Goal: Information Seeking & Learning: Find specific page/section

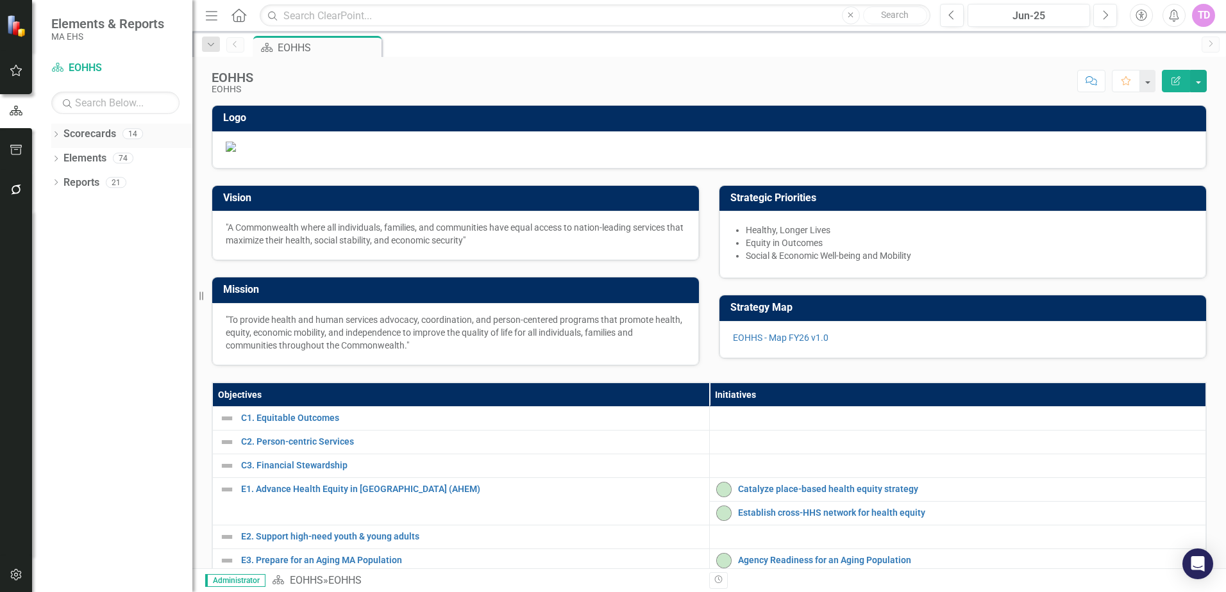
click at [55, 140] on div "Dropdown" at bounding box center [55, 135] width 9 height 11
click at [19, 148] on icon "button" at bounding box center [16, 150] width 13 height 10
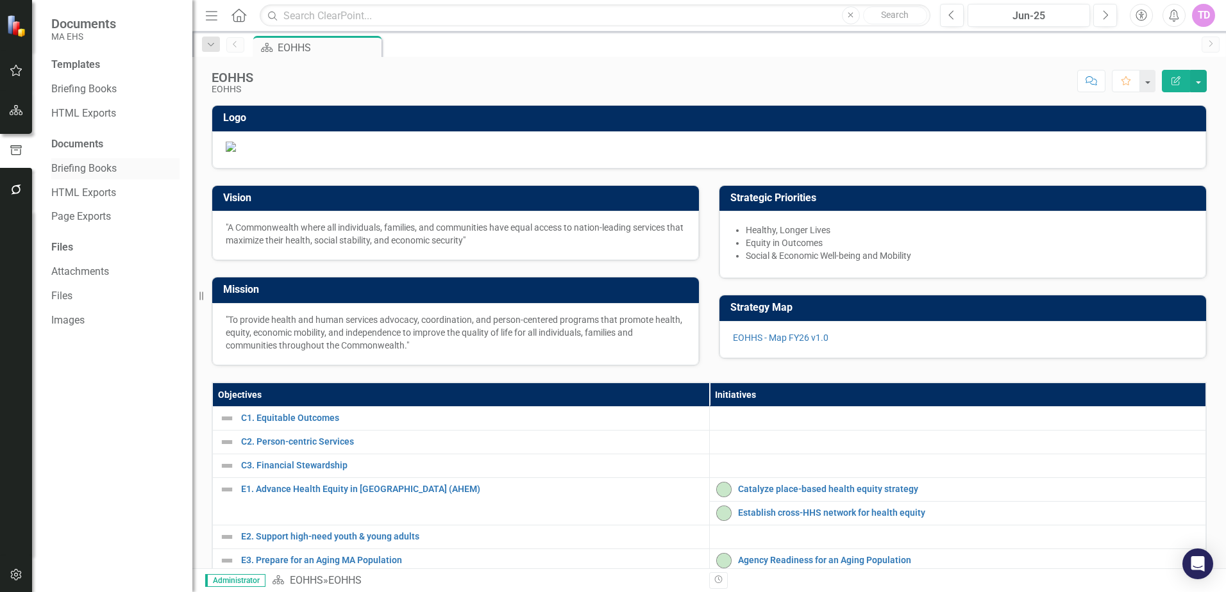
click at [95, 168] on link "Briefing Books" at bounding box center [115, 169] width 128 height 15
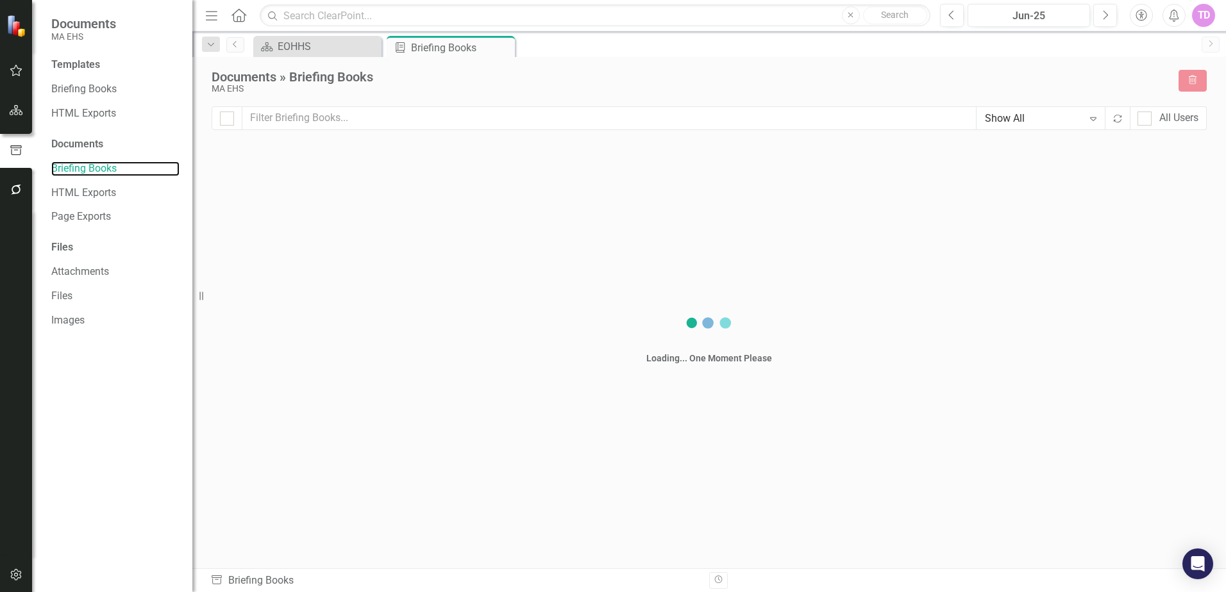
checkbox input "false"
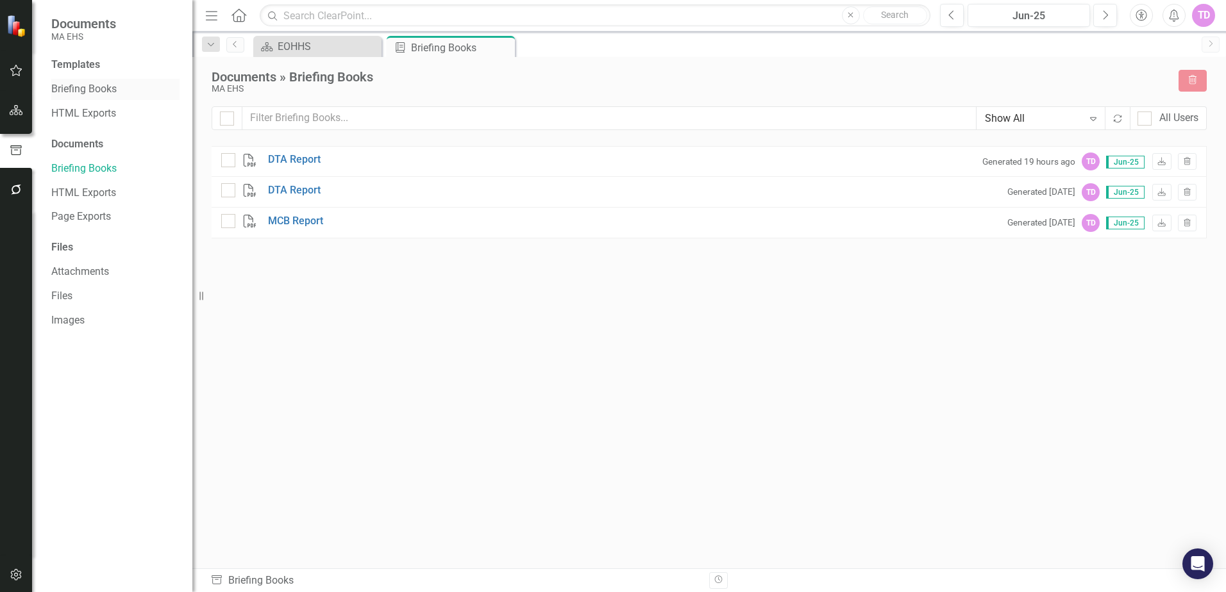
click at [107, 85] on link "Briefing Books" at bounding box center [115, 89] width 128 height 15
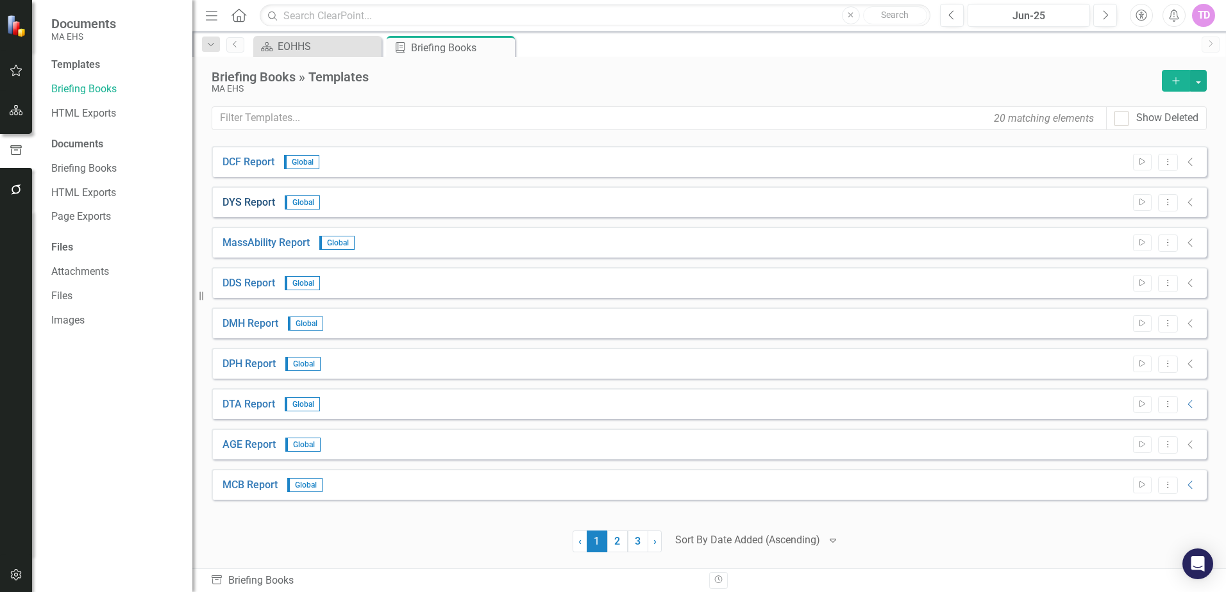
click at [266, 199] on link "DYS Report" at bounding box center [248, 203] width 53 height 15
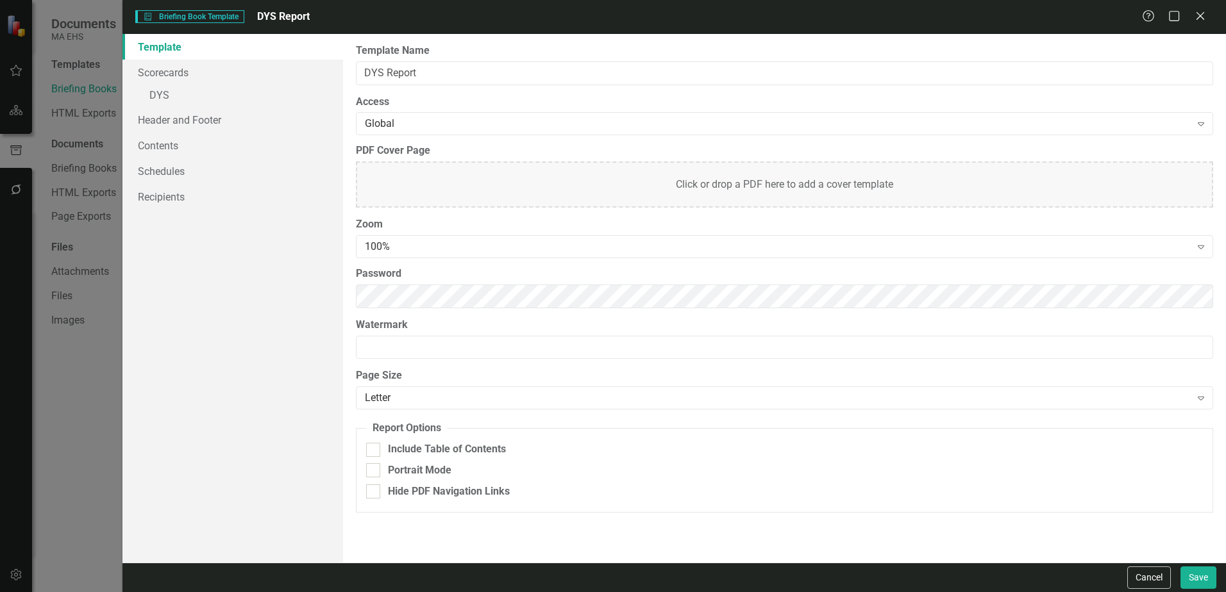
click at [10, 102] on div "Briefing Book Template Briefing Book Template DYS Report Help Maximize Close Te…" at bounding box center [613, 296] width 1226 height 592
click at [1204, 19] on icon "Close" at bounding box center [1200, 16] width 16 height 12
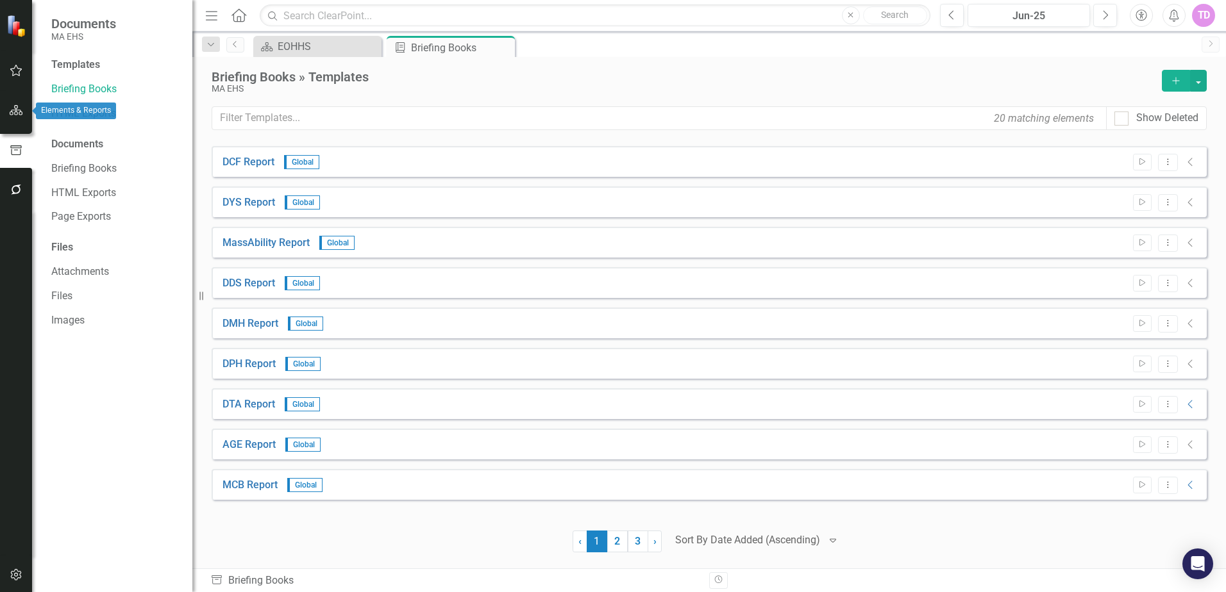
click at [4, 112] on button "button" at bounding box center [16, 110] width 29 height 27
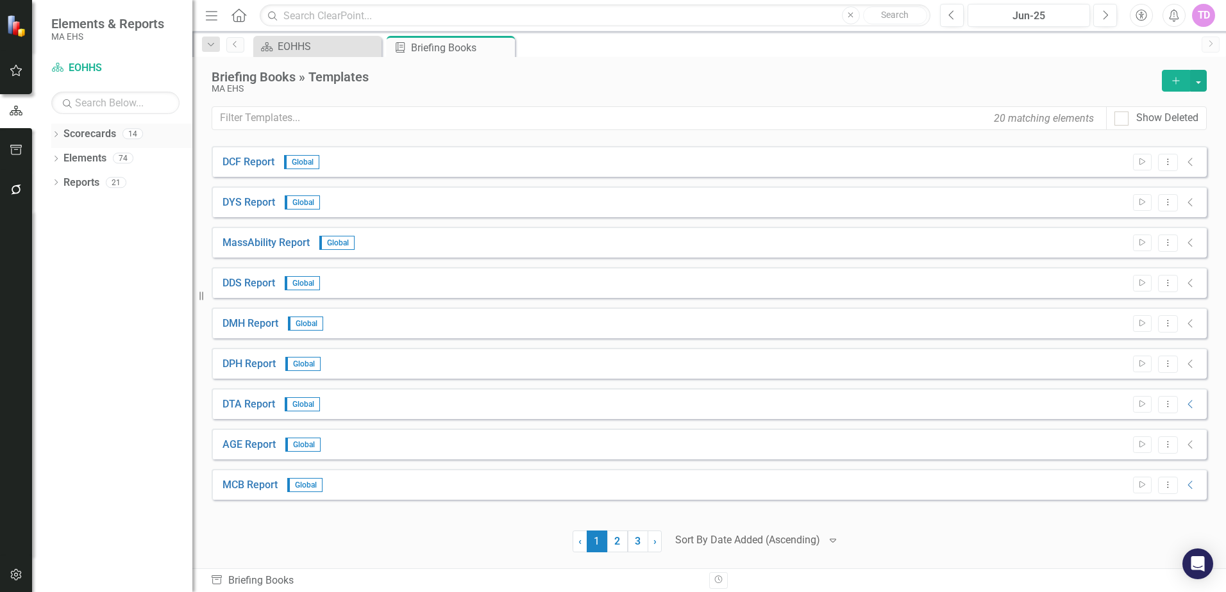
click at [76, 128] on link "Scorecards" at bounding box center [89, 134] width 53 height 15
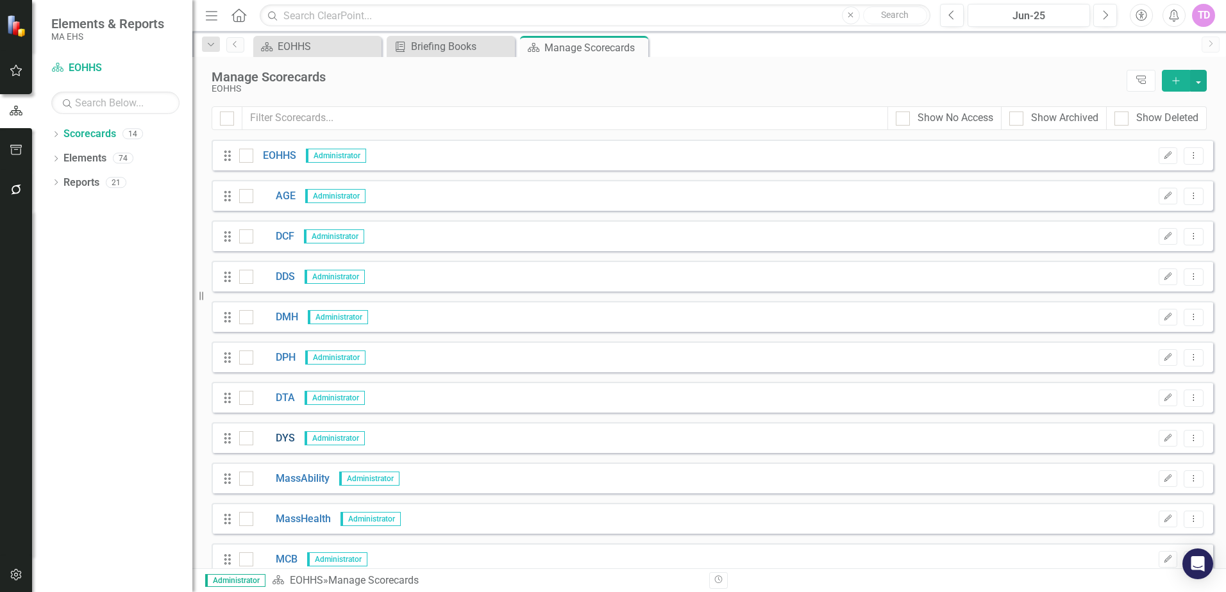
click at [281, 435] on link "DYS" at bounding box center [274, 438] width 42 height 15
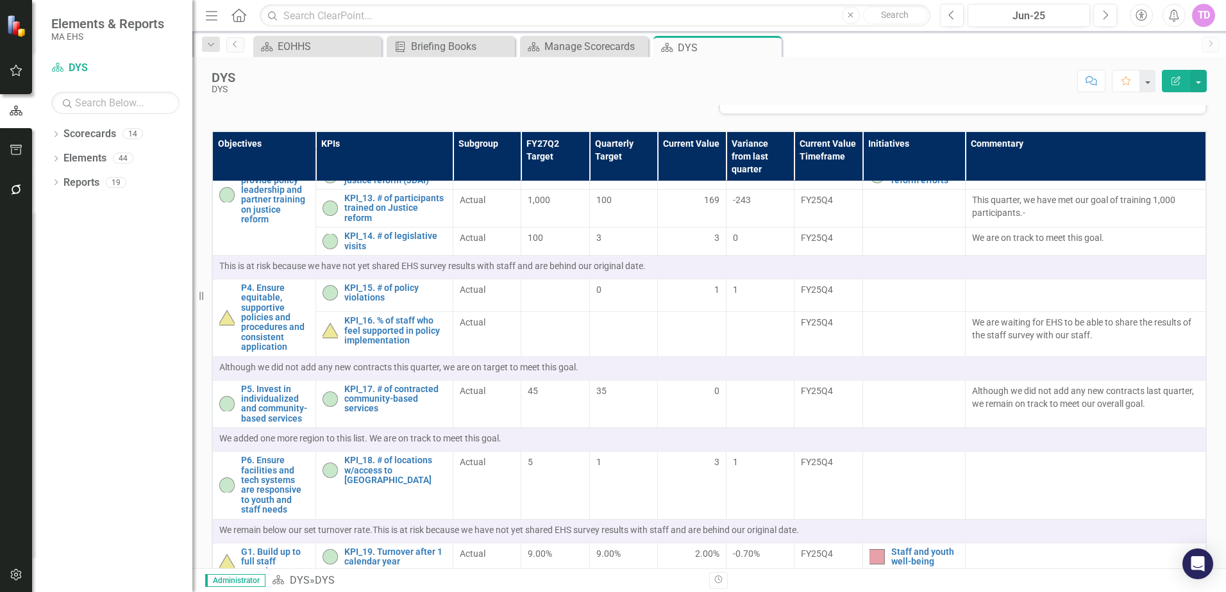
scroll to position [816, 0]
click at [558, 311] on td at bounding box center [555, 294] width 68 height 33
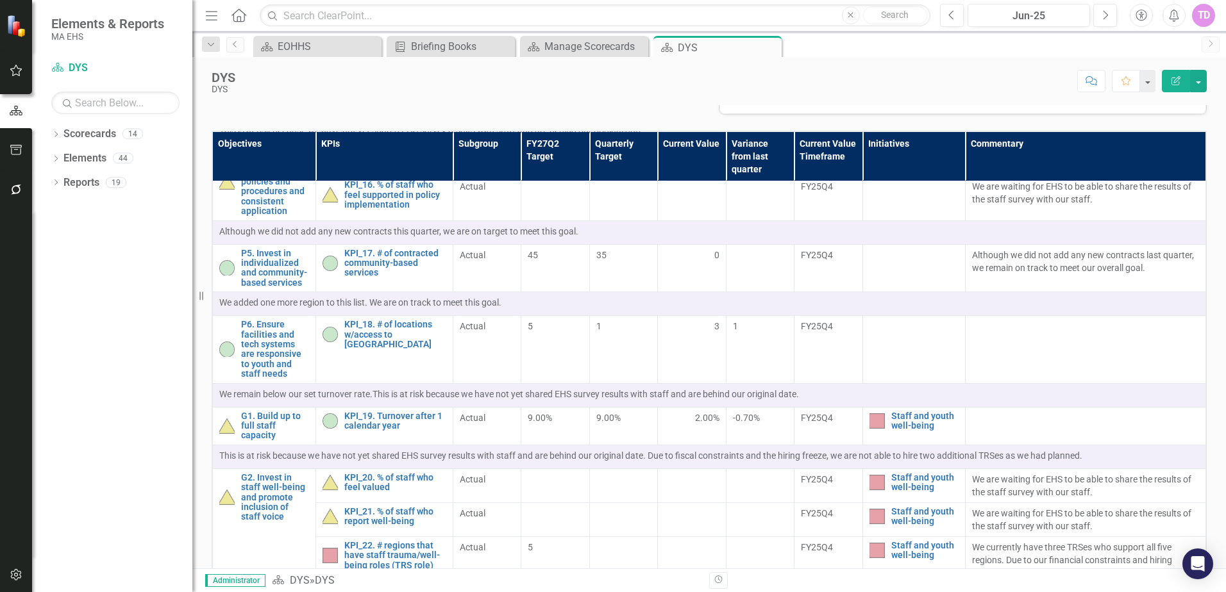
scroll to position [951, 0]
click at [558, 292] on td "45" at bounding box center [555, 268] width 68 height 48
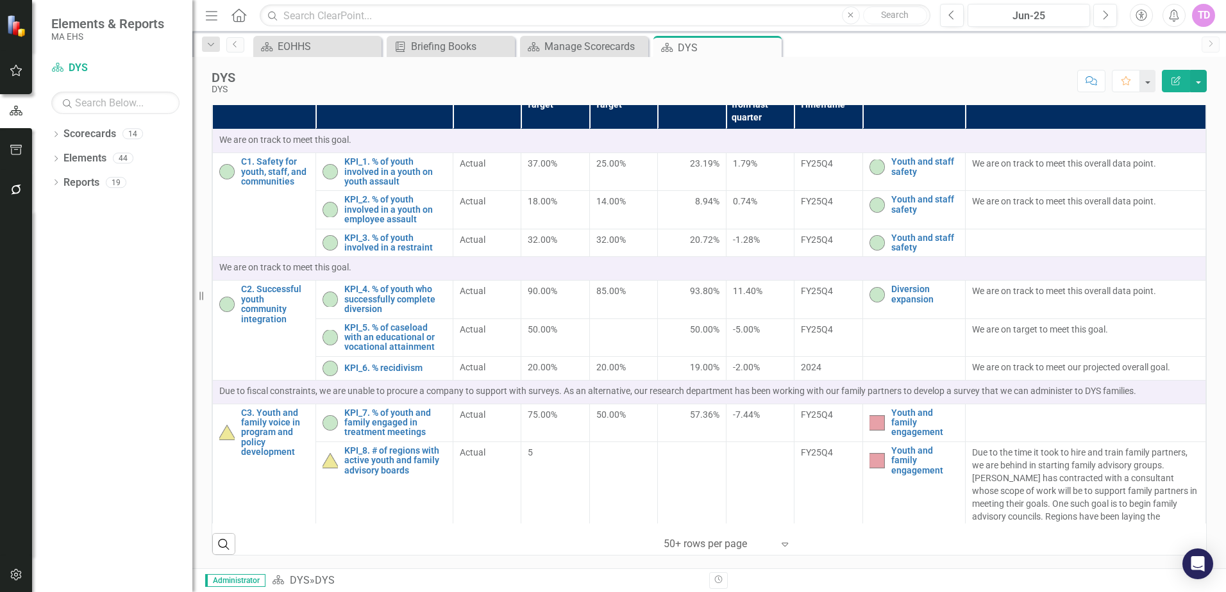
scroll to position [0, 0]
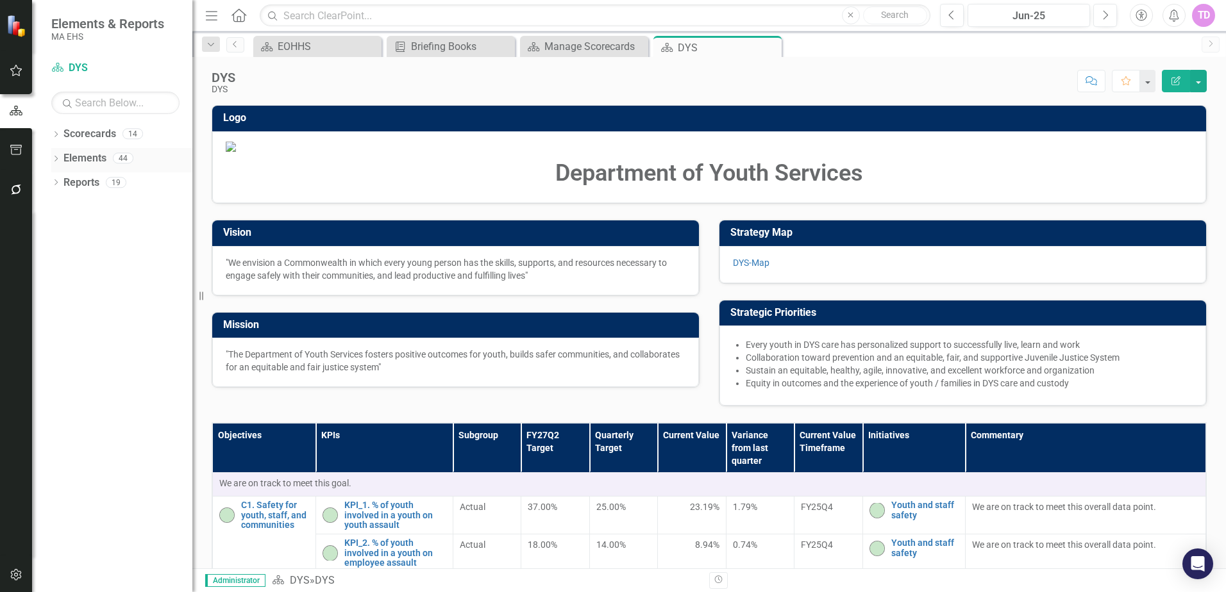
click at [56, 155] on div "Dropdown" at bounding box center [55, 160] width 9 height 11
click at [101, 228] on link "Initiative Initiatives" at bounding box center [101, 231] width 62 height 15
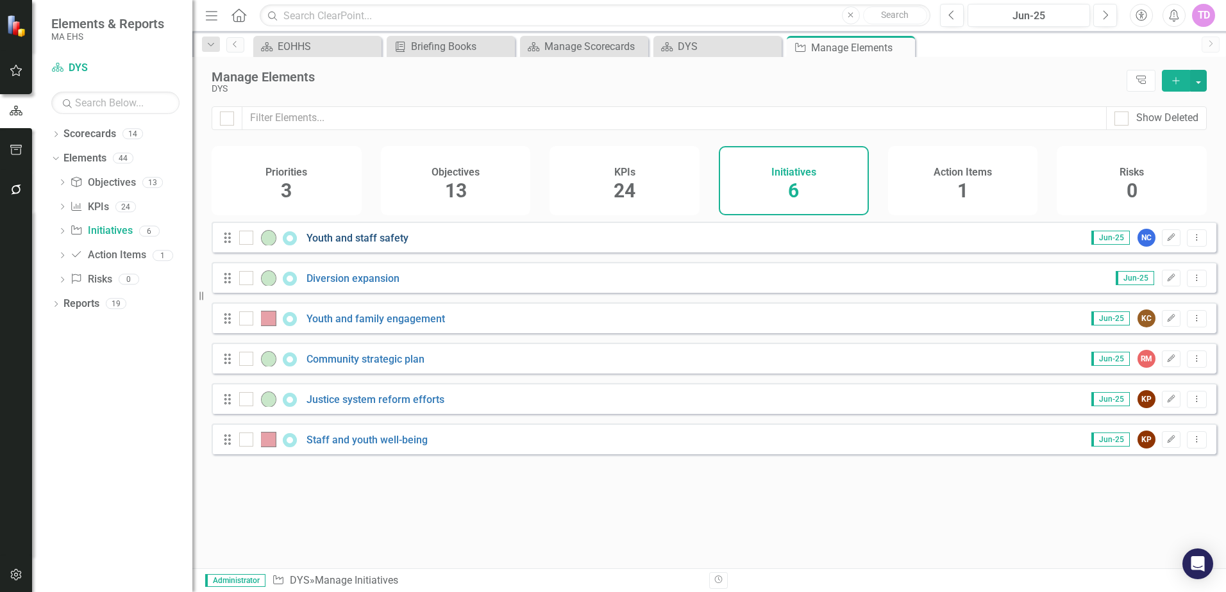
click at [394, 244] on link "Youth and staff safety" at bounding box center [357, 238] width 102 height 12
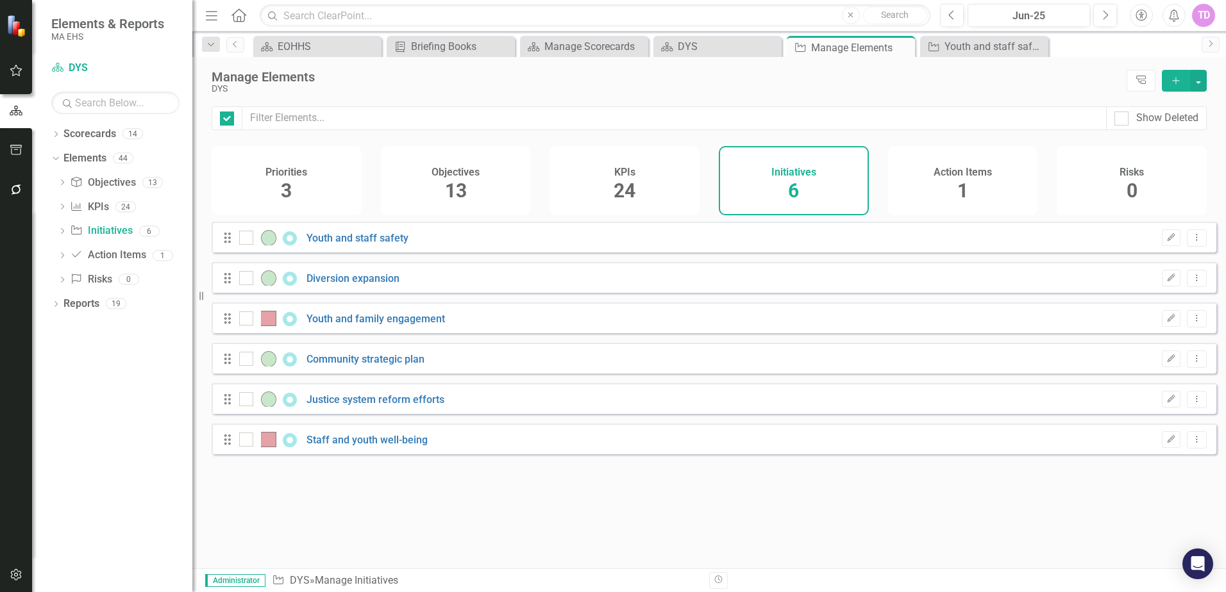
checkbox input "false"
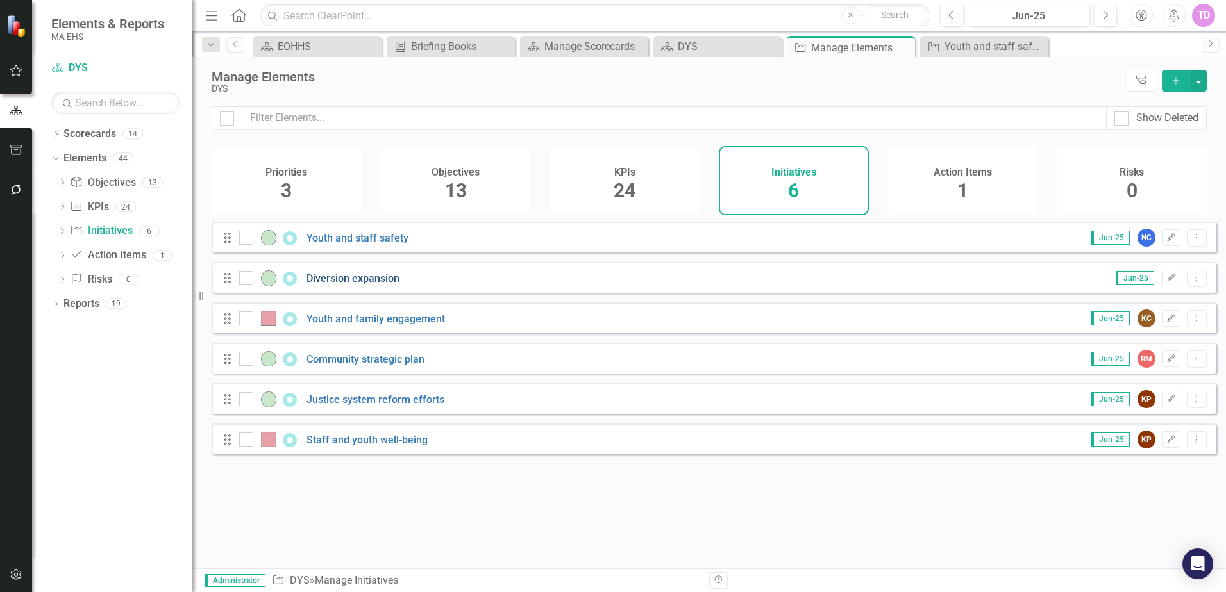
click at [347, 285] on link "Diversion expansion" at bounding box center [352, 278] width 93 height 12
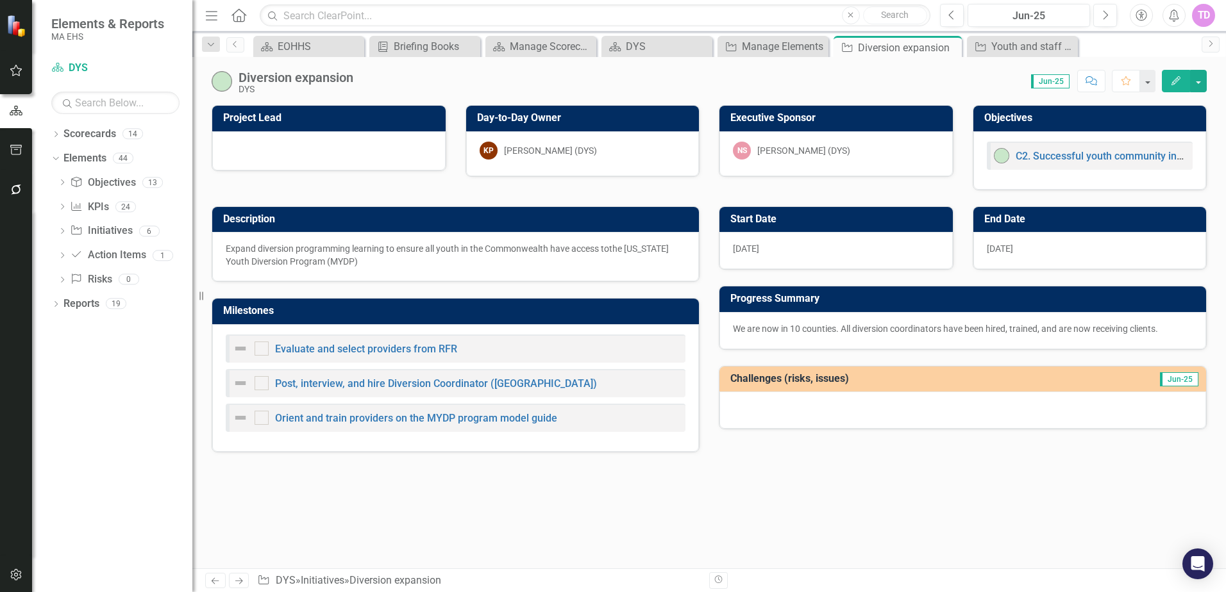
checkbox input "true"
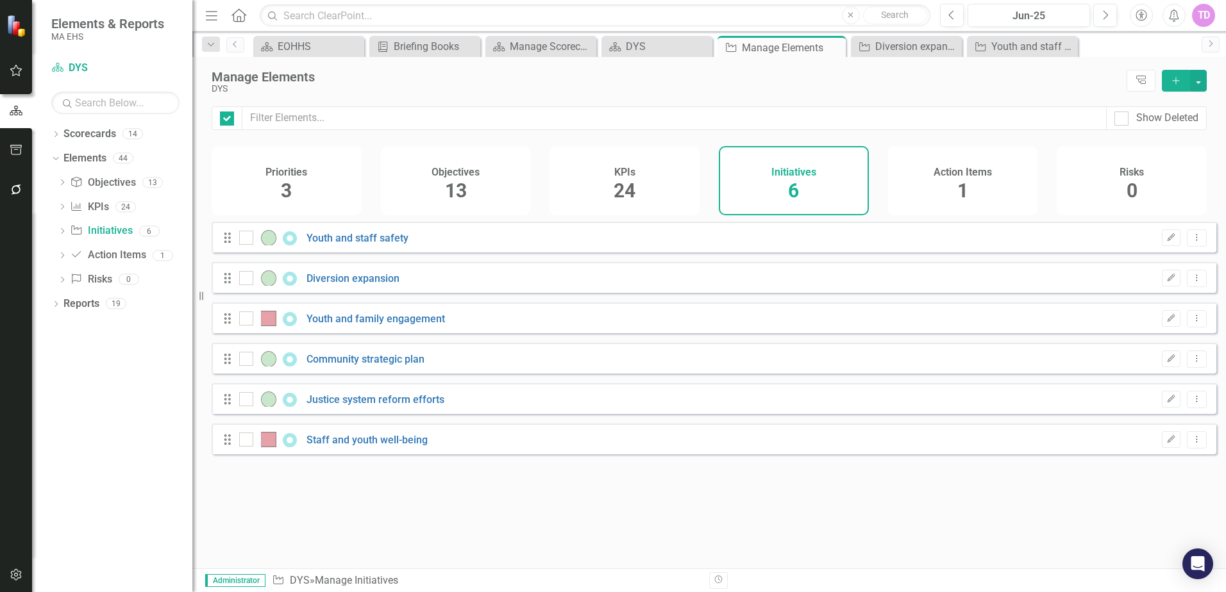
checkbox input "false"
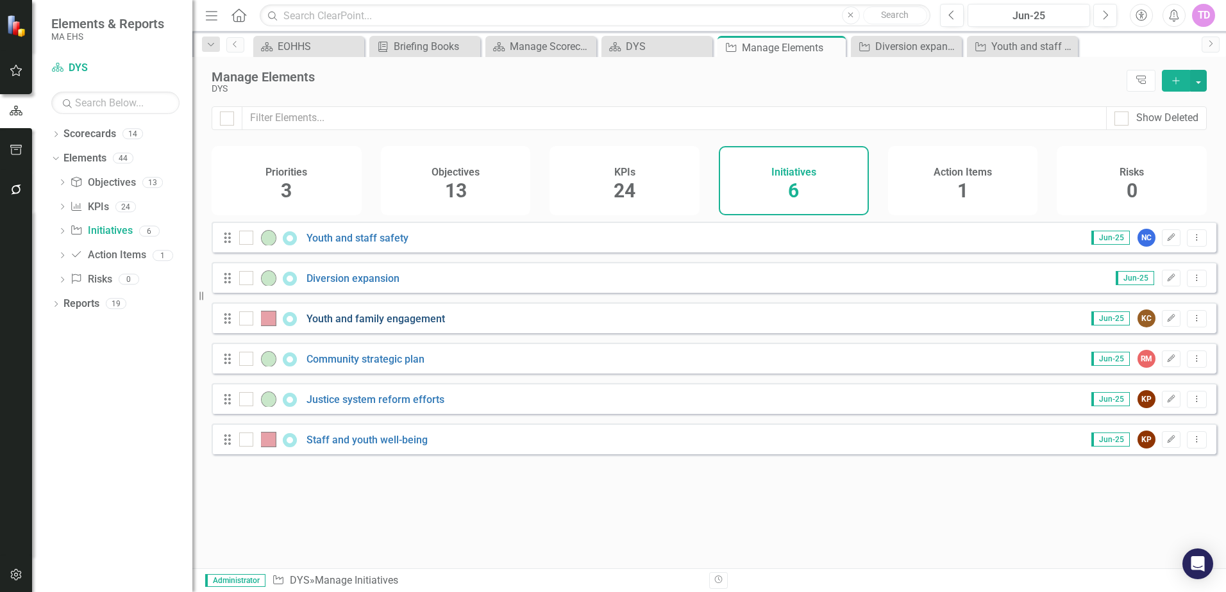
click at [405, 325] on link "Youth and family engagement" at bounding box center [375, 319] width 138 height 12
click at [329, 365] on link "Community strategic plan" at bounding box center [365, 359] width 118 height 12
click at [342, 414] on div "Drag Justice system reform efforts Jun-25 KP Edit Dropdown Menu" at bounding box center [714, 398] width 1005 height 31
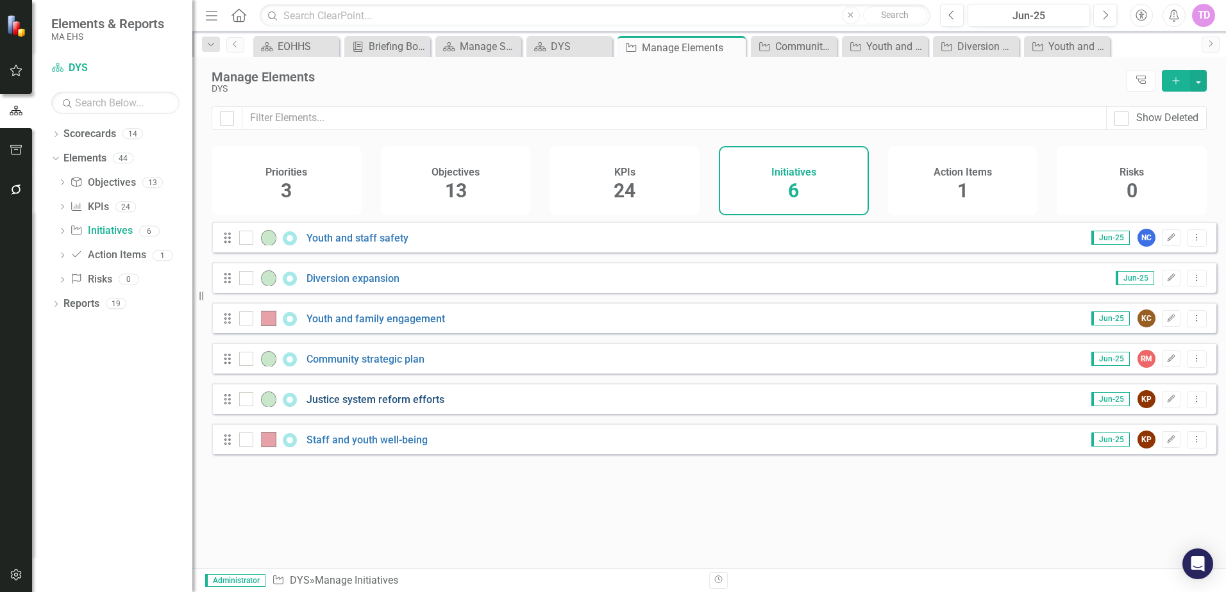
click at [342, 406] on link "Justice system reform efforts" at bounding box center [375, 400] width 138 height 12
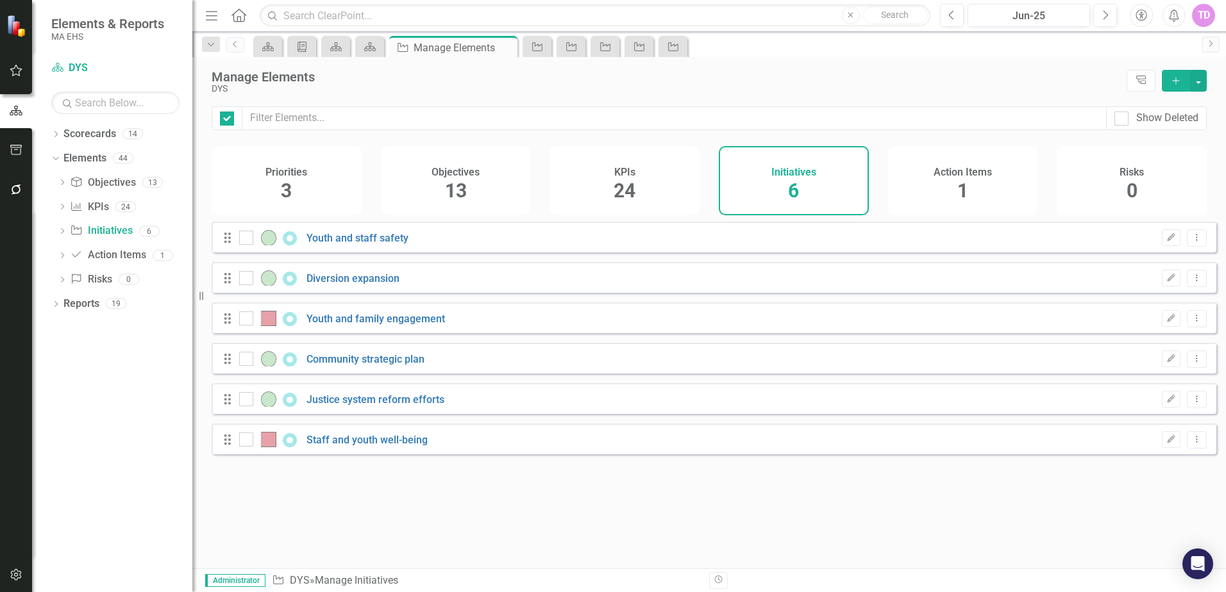
checkbox input "false"
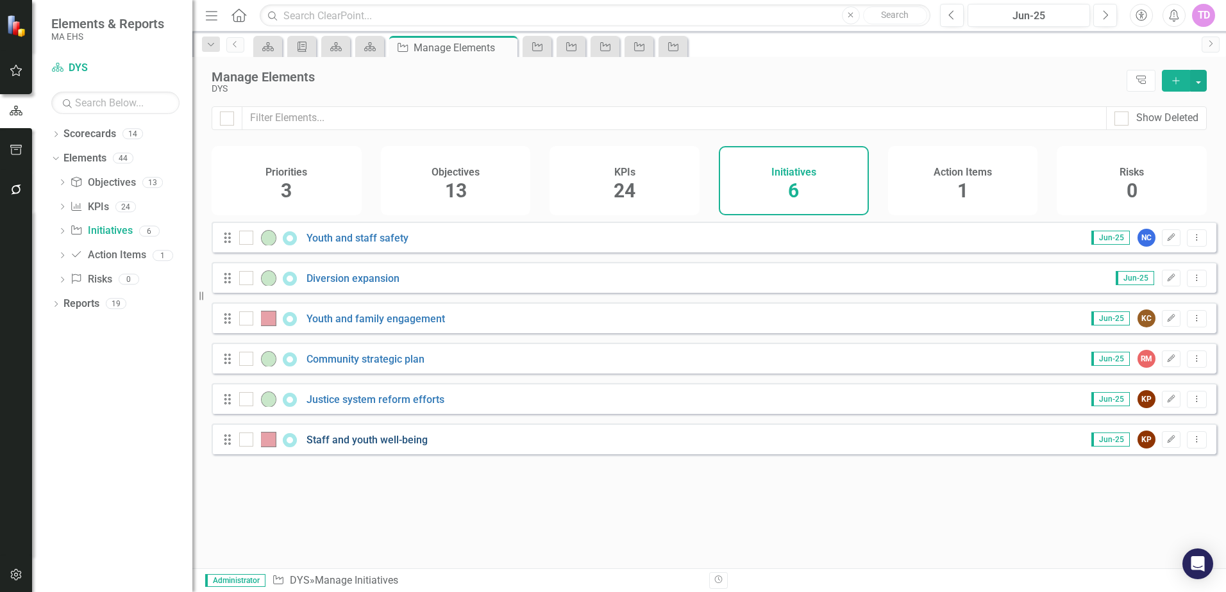
click at [349, 446] on link "Staff and youth well-being" at bounding box center [366, 440] width 121 height 12
click at [76, 307] on link "Reports" at bounding box center [81, 304] width 36 height 15
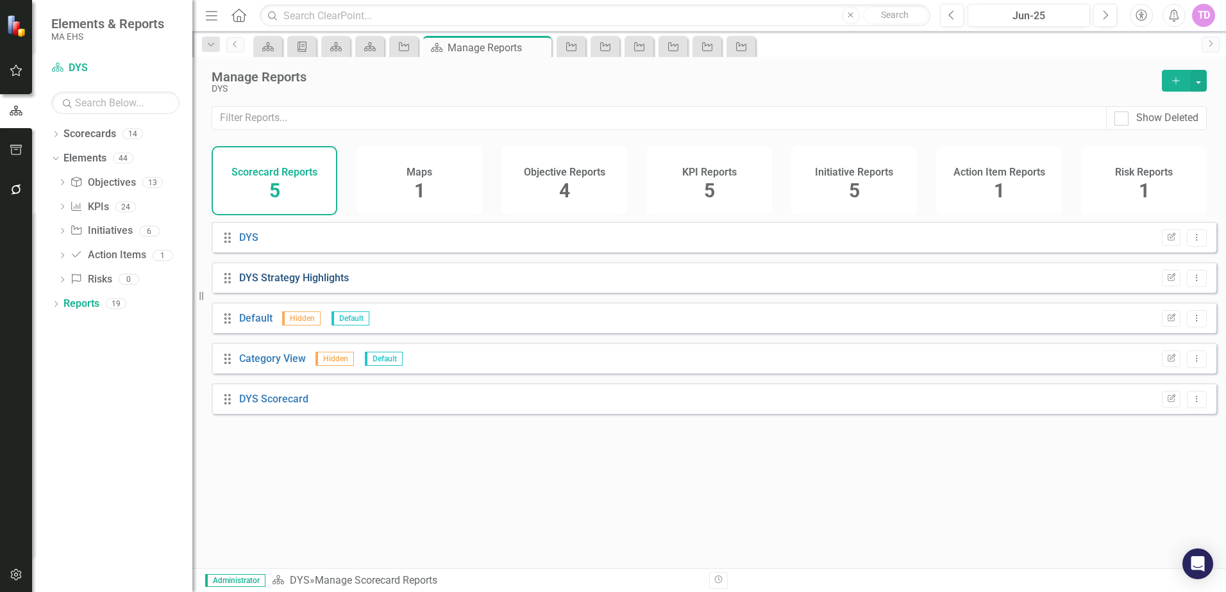
click at [294, 284] on link "DYS Strategy Highlights" at bounding box center [294, 278] width 110 height 12
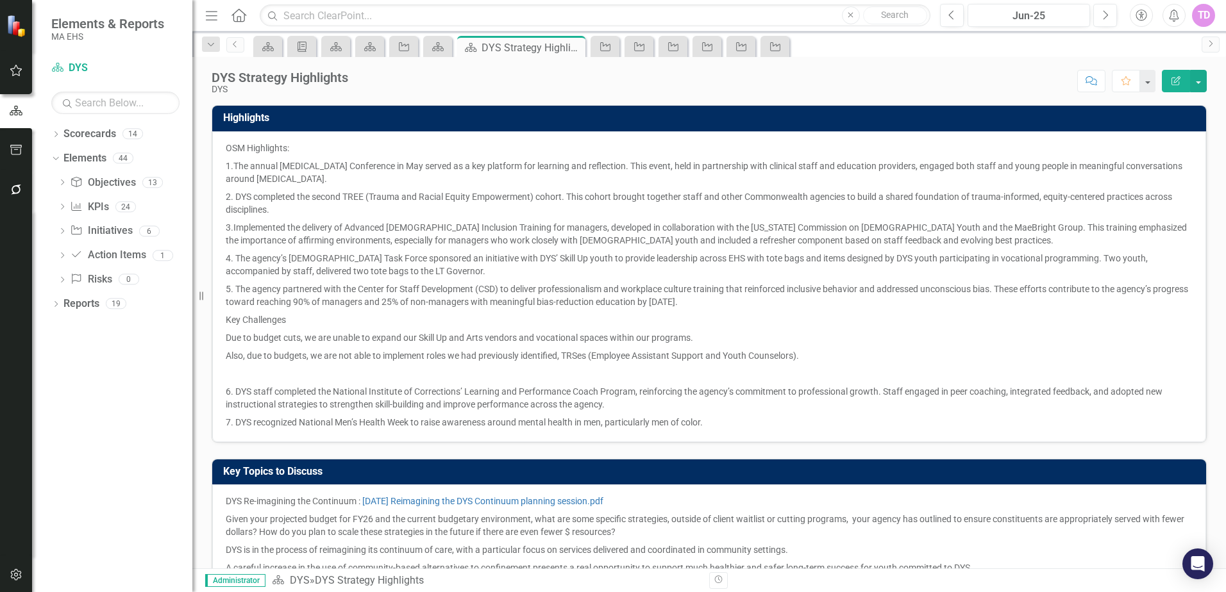
scroll to position [81, 0]
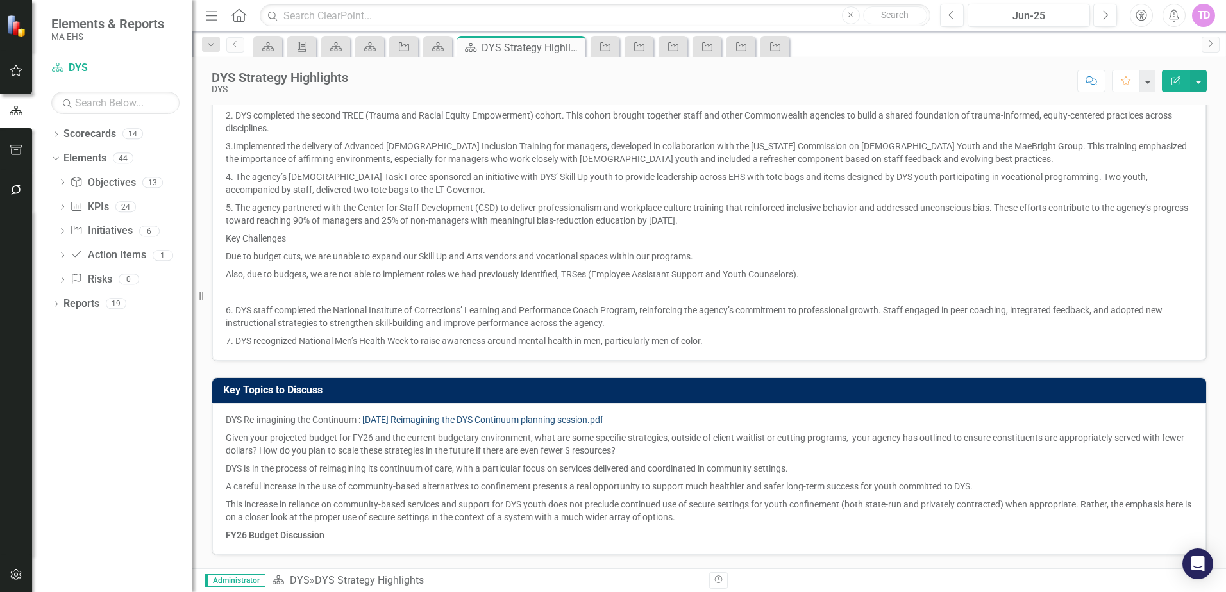
click at [545, 421] on link "[DATE] Reimagining the DYS Continuum planning session.pdf" at bounding box center [482, 420] width 241 height 10
